Goal: Find specific page/section: Find specific page/section

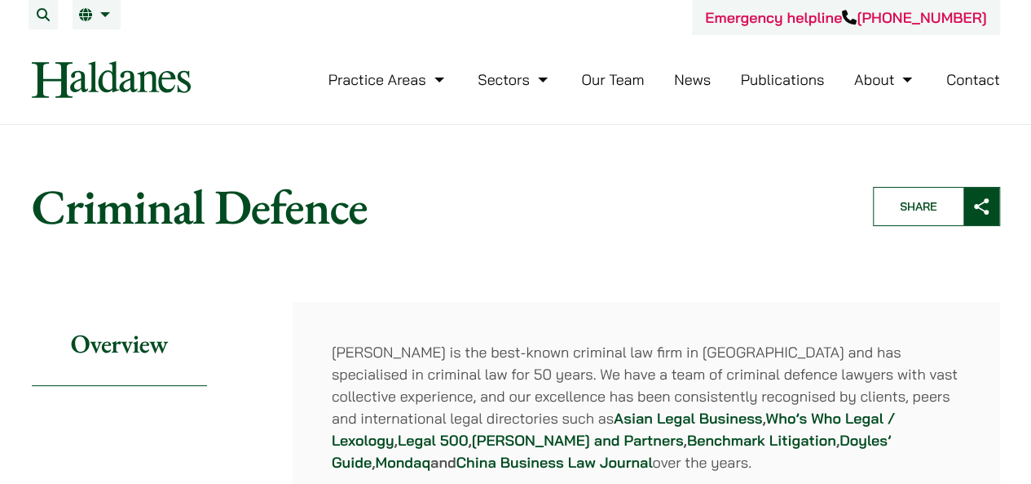
click at [624, 81] on link "Our Team" at bounding box center [612, 79] width 63 height 19
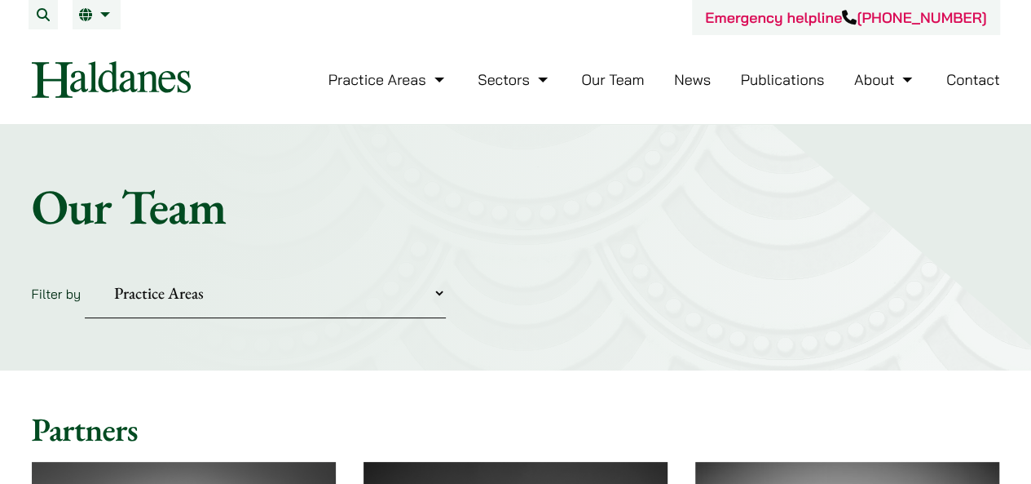
click at [331, 278] on select "Practice Areas Antitrust and Competition Civil Litigation & Dispute Resolution …" at bounding box center [265, 293] width 361 height 50
click at [267, 284] on select "Practice Areas Antitrust and Competition Civil Litigation & Dispute Resolution …" at bounding box center [265, 293] width 361 height 50
select select "criminal-defence"
click at [85, 268] on select "Practice Areas Antitrust and Competition Civil Litigation & Dispute Resolution …" at bounding box center [265, 293] width 361 height 50
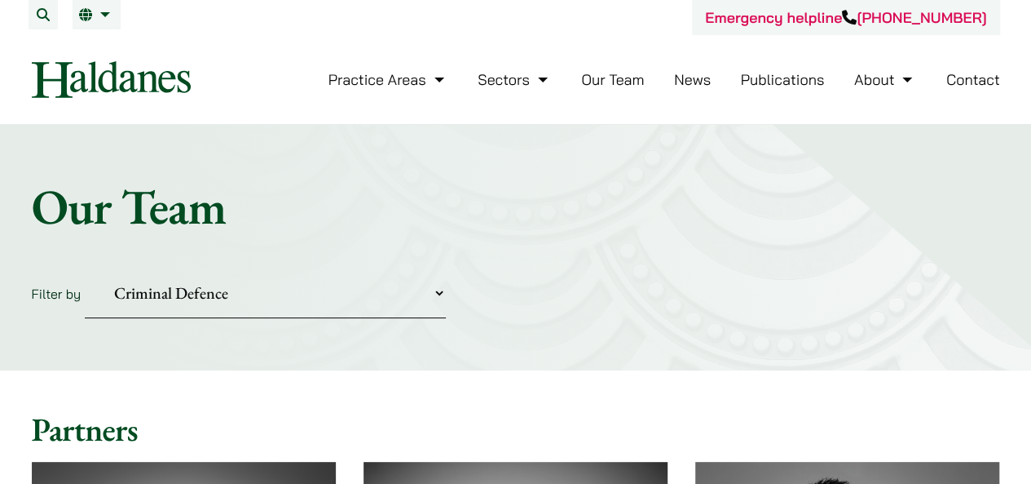
click at [608, 305] on form "Filter by Practice Areas Antitrust and Competition Civil Litigation & Dispute R…" at bounding box center [516, 293] width 969 height 50
click at [236, 280] on select "Practice Areas Antitrust and Competition Civil Litigation & Dispute Resolution …" at bounding box center [265, 293] width 361 height 50
click at [283, 281] on select "Practice Areas Antitrust and Competition Civil Litigation & Dispute Resolution …" at bounding box center [265, 293] width 361 height 50
drag, startPoint x: 782, startPoint y: 265, endPoint x: 776, endPoint y: 272, distance: 8.7
click at [780, 266] on div "Home » Lawyers Our Team Filter by Practice Areas Antitrust and Competition Civi…" at bounding box center [515, 247] width 1031 height 245
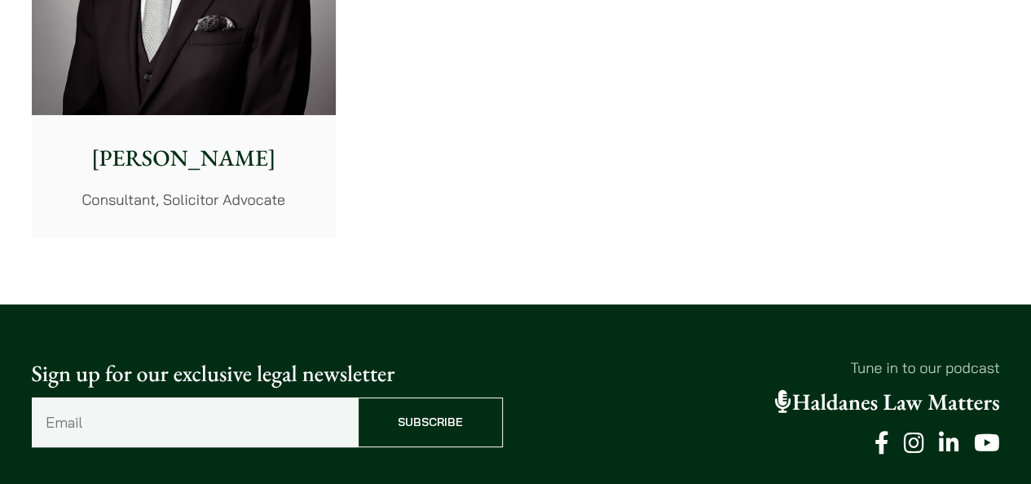
scroll to position [3485, 0]
